Goal: Transaction & Acquisition: Purchase product/service

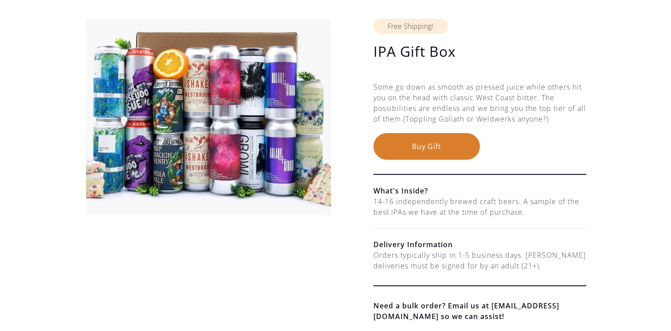
scroll to position [89, 0]
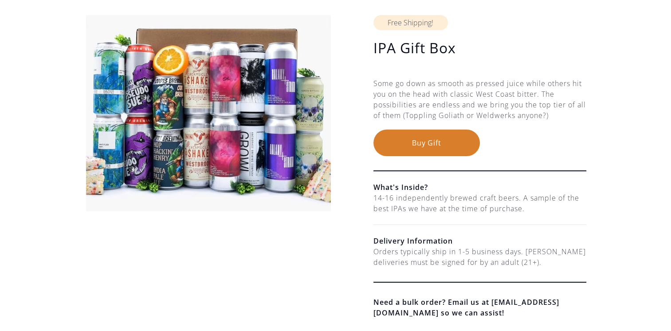
click at [432, 136] on button "Buy Gift" at bounding box center [426, 143] width 106 height 27
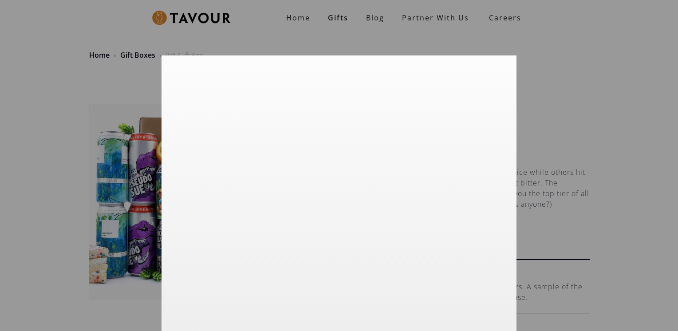
scroll to position [20, 0]
click at [628, 36] on div at bounding box center [339, 165] width 678 height 331
click at [600, 143] on div at bounding box center [339, 165] width 678 height 331
drag, startPoint x: 560, startPoint y: 36, endPoint x: 565, endPoint y: 36, distance: 4.5
click at [561, 36] on div at bounding box center [339, 165] width 678 height 331
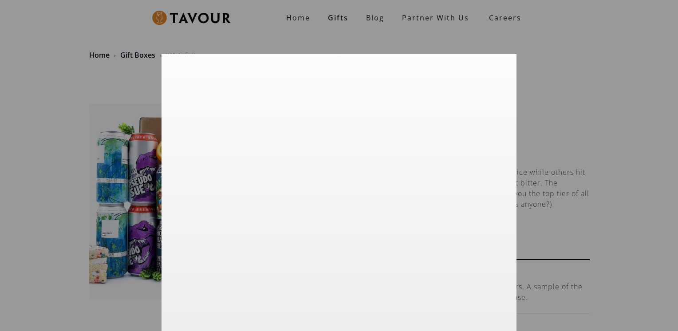
click at [429, 20] on div at bounding box center [339, 165] width 678 height 331
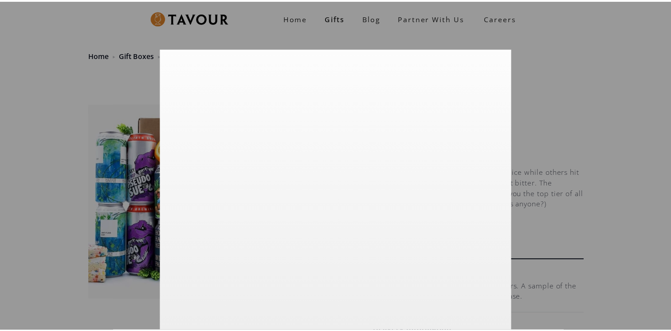
scroll to position [0, 0]
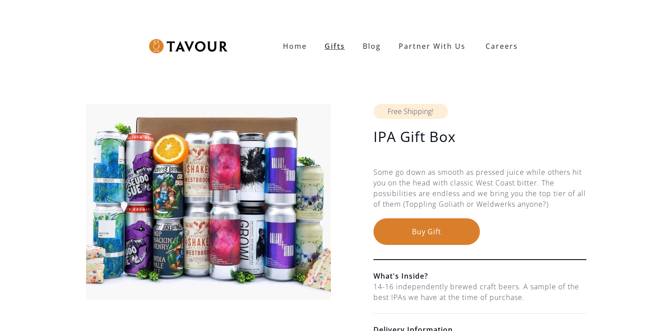
click at [342, 45] on link "Gifts" at bounding box center [335, 46] width 38 height 18
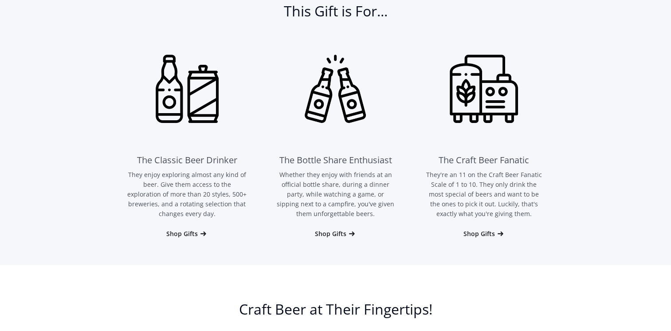
scroll to position [444, 0]
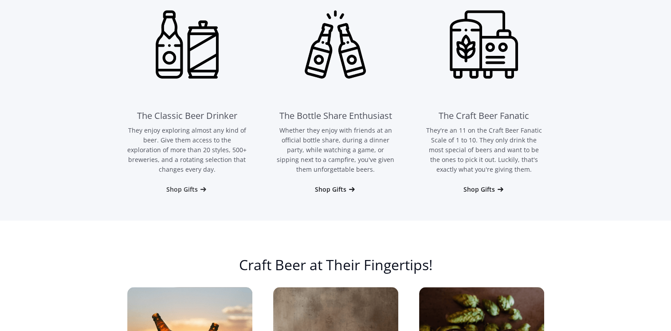
click at [174, 189] on div "Shop Gifts" at bounding box center [181, 189] width 31 height 9
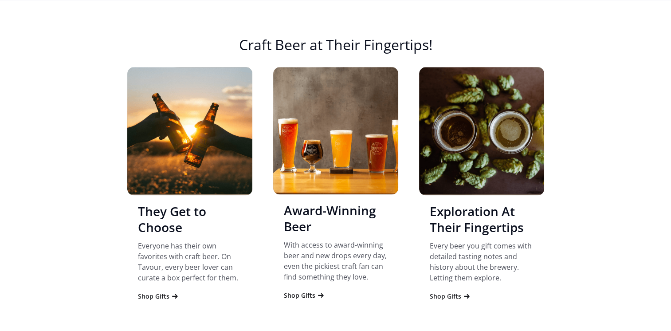
scroll to position [841, 0]
click at [309, 291] on div "Shop Gifts" at bounding box center [299, 295] width 31 height 9
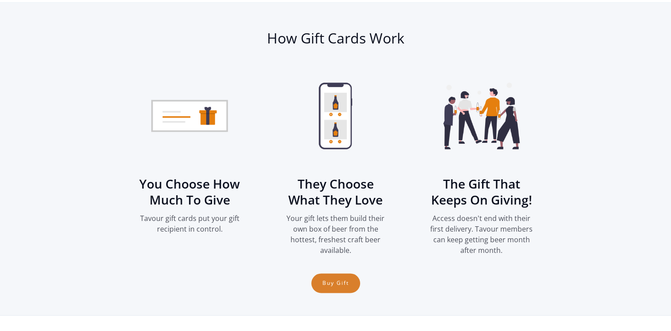
scroll to position [1192, 0]
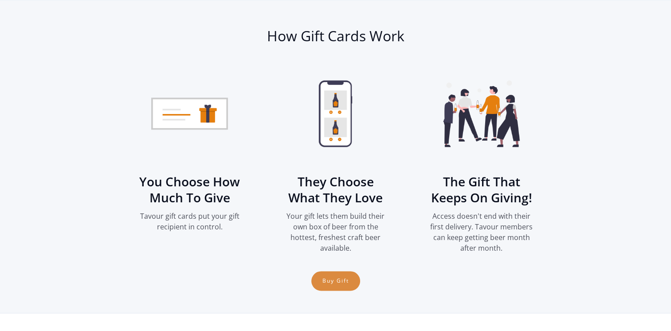
click at [344, 281] on link "Buy Gift" at bounding box center [335, 281] width 49 height 20
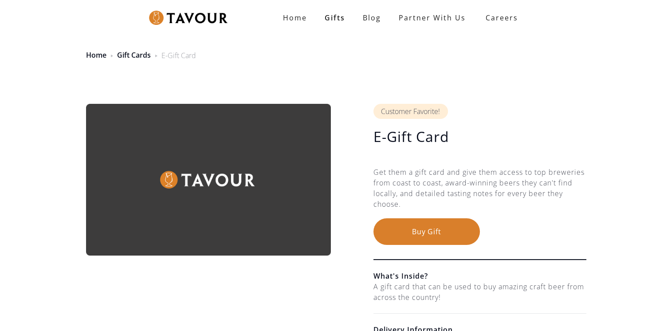
click at [172, 20] on img at bounding box center [188, 18] width 79 height 15
click at [327, 19] on link "Gifts" at bounding box center [335, 18] width 38 height 18
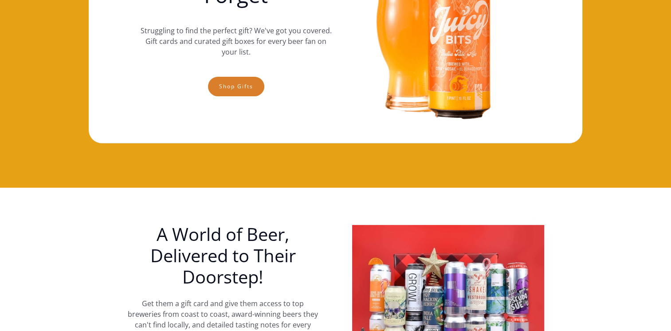
scroll to position [266, 0]
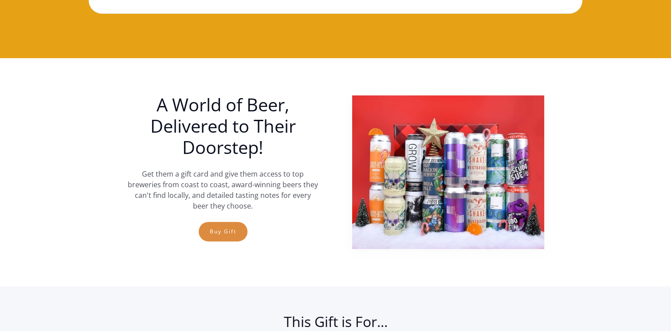
click at [227, 236] on link "Buy Gift" at bounding box center [223, 232] width 49 height 20
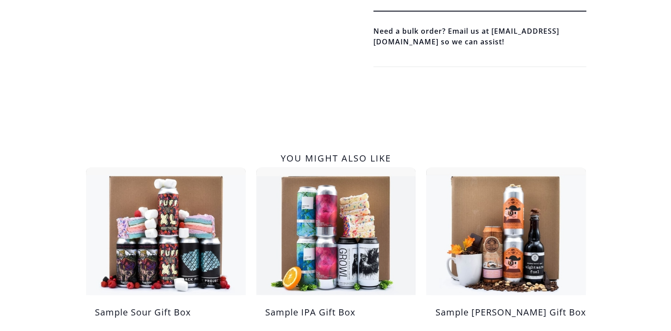
scroll to position [488, 0]
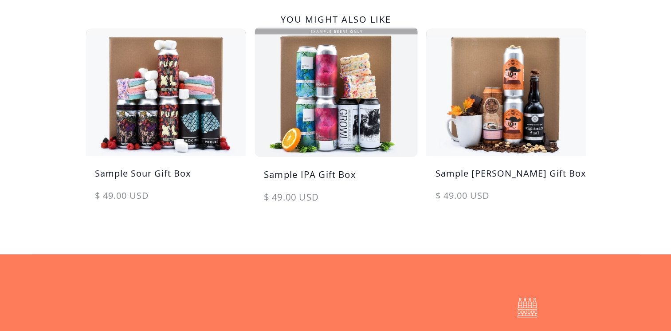
click at [314, 100] on img at bounding box center [336, 91] width 168 height 134
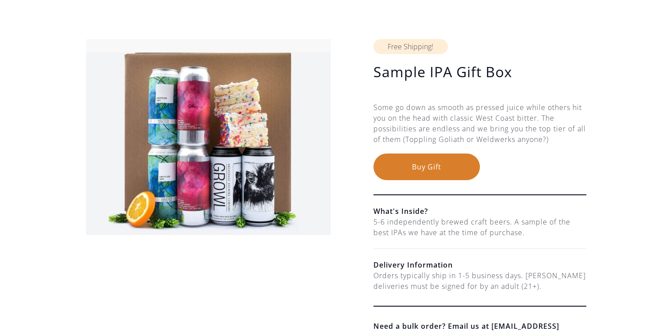
scroll to position [133, 0]
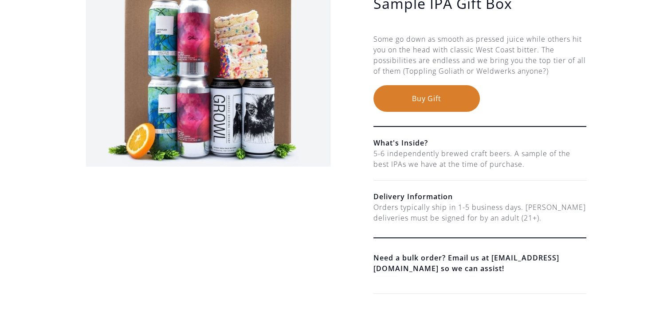
click at [428, 102] on button "Buy Gift" at bounding box center [426, 98] width 106 height 27
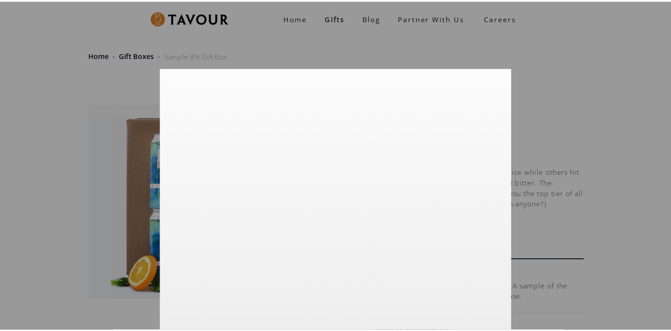
scroll to position [20, 0]
